Goal: Navigation & Orientation: Find specific page/section

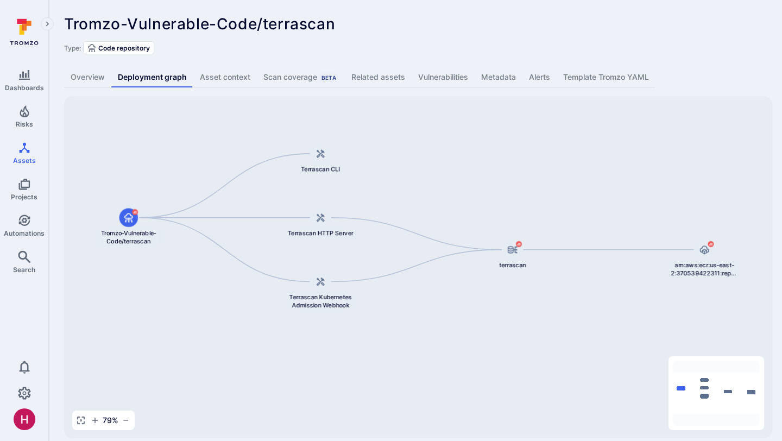
drag, startPoint x: 582, startPoint y: 242, endPoint x: 580, endPoint y: 202, distance: 40.3
click at [580, 202] on div "arn:aws:ecr:us-east-2:370539422311:repository/terrascan/sha256:99fb441c0d3cb1fc…" at bounding box center [418, 267] width 708 height 342
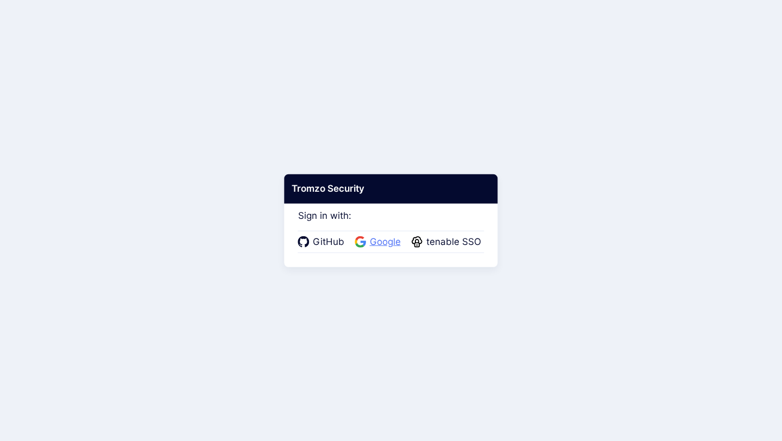
click at [389, 246] on span "Google" at bounding box center [385, 242] width 37 height 14
